Goal: Transaction & Acquisition: Download file/media

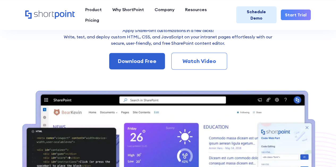
scroll to position [106, 0]
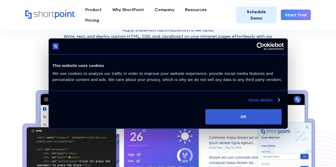
drag, startPoint x: 141, startPoint y: 61, endPoint x: 168, endPoint y: 50, distance: 29.3
click at [141, 61] on div "Download Free" at bounding box center [137, 61] width 39 height 8
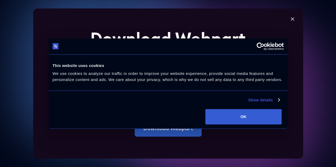
click at [142, 70] on input "Extend Trial" at bounding box center [128, 68] width 76 height 11
type input "[PERSON_NAME]"
click at [115, 89] on input "Business Email*" at bounding box center [167, 91] width 155 height 11
type input "[EMAIL_ADDRESS][DOMAIN_NAME]"
click at [129, 105] on label "I accept the code web part privacy policy ." at bounding box center [139, 105] width 85 height 6
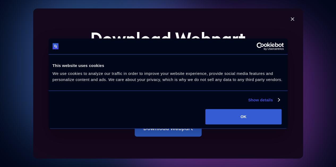
click at [94, 105] on input "I accept the code web part privacy policy ." at bounding box center [92, 106] width 4 height 4
checkbox input "true"
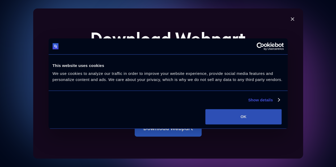
click at [281, 125] on button "OK" at bounding box center [243, 116] width 76 height 15
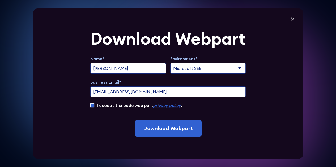
scroll to position [0, 0]
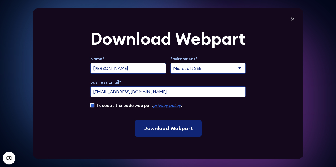
click at [189, 133] on input "Download Webpart" at bounding box center [167, 128] width 67 height 16
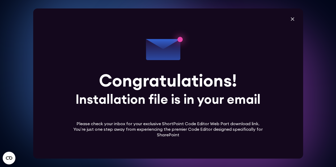
scroll to position [265, 0]
click at [295, 18] on icon at bounding box center [292, 19] width 8 height 8
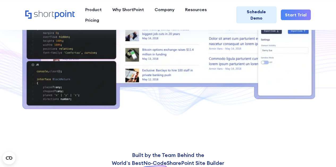
drag, startPoint x: 8, startPoint y: 49, endPoint x: 212, endPoint y: 105, distance: 211.4
click at [8, 49] on img at bounding box center [168, 44] width 336 height 145
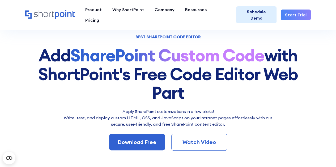
scroll to position [53, 0]
